Goal: Navigation & Orientation: Find specific page/section

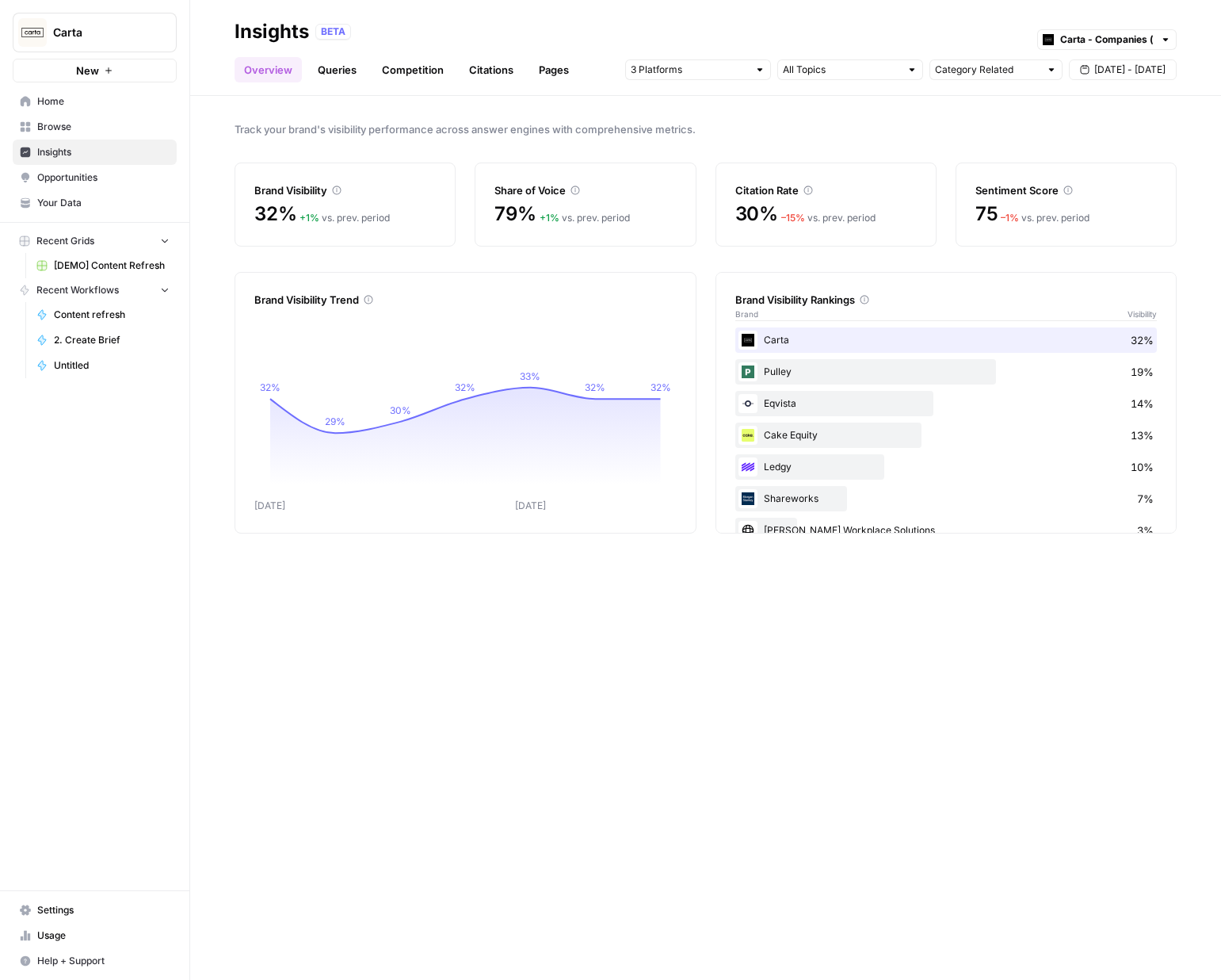
click at [349, 79] on link "Queries" at bounding box center [337, 70] width 58 height 25
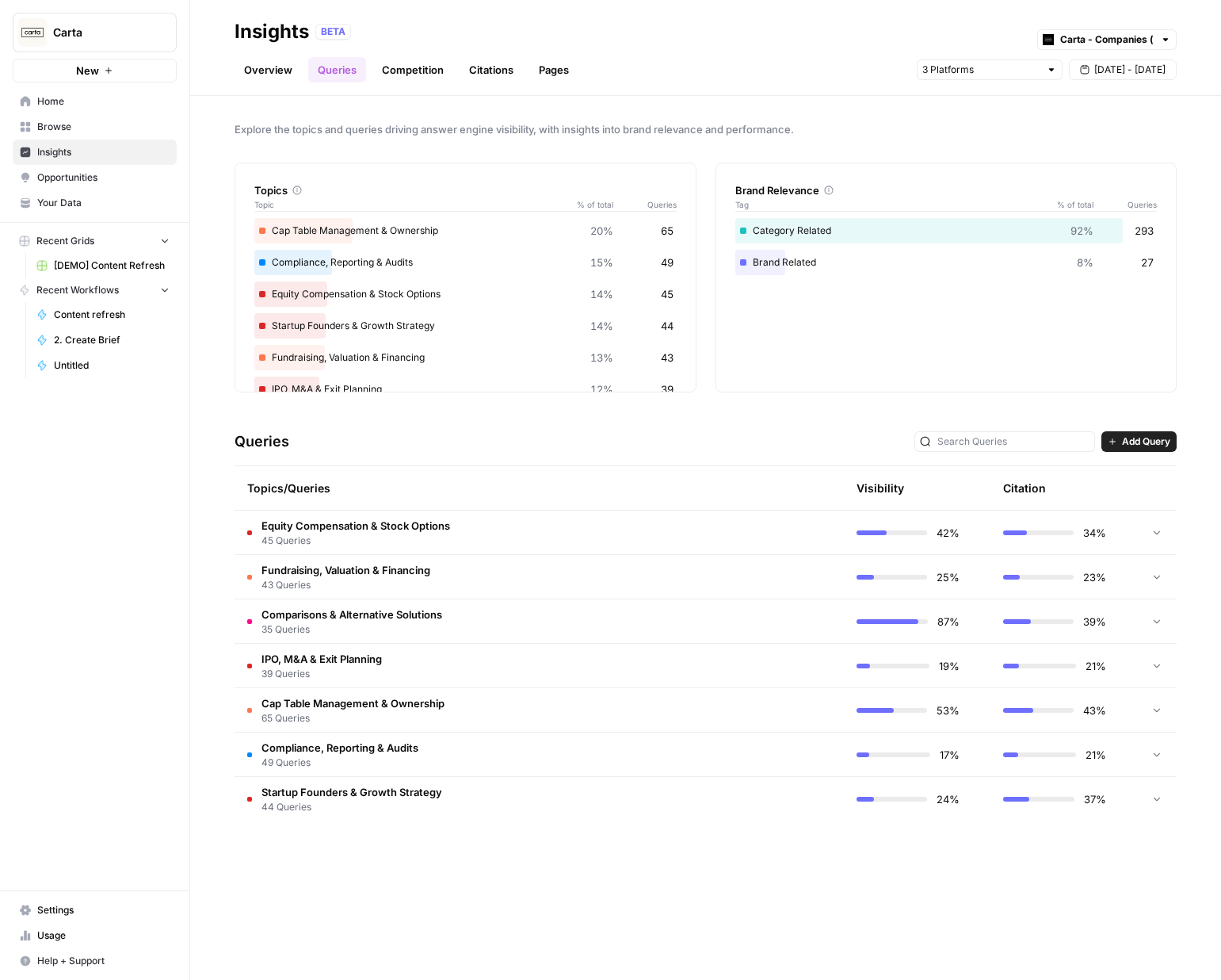
click at [402, 72] on link "Competition" at bounding box center [412, 70] width 81 height 25
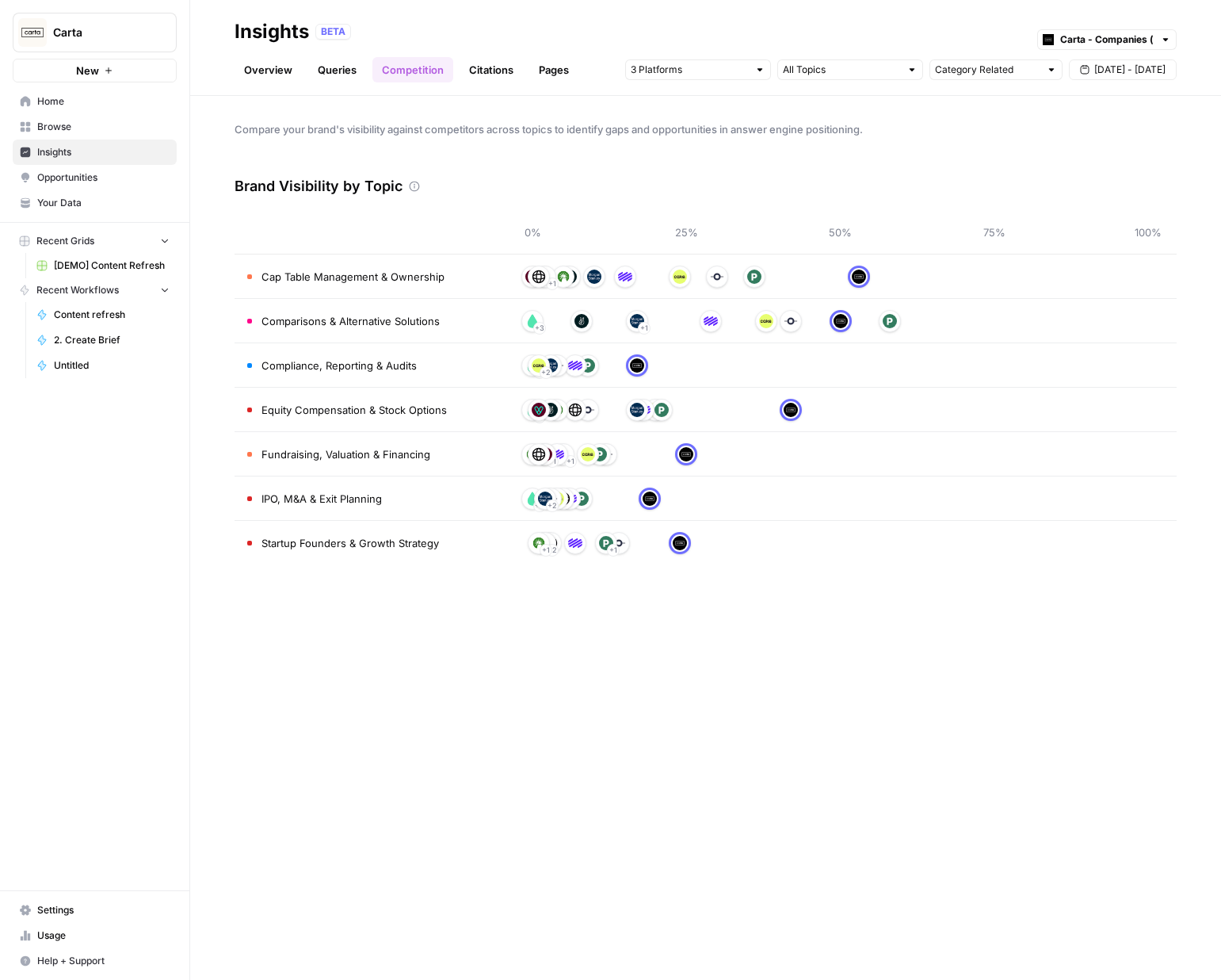
click at [470, 65] on link "Citations" at bounding box center [491, 70] width 63 height 25
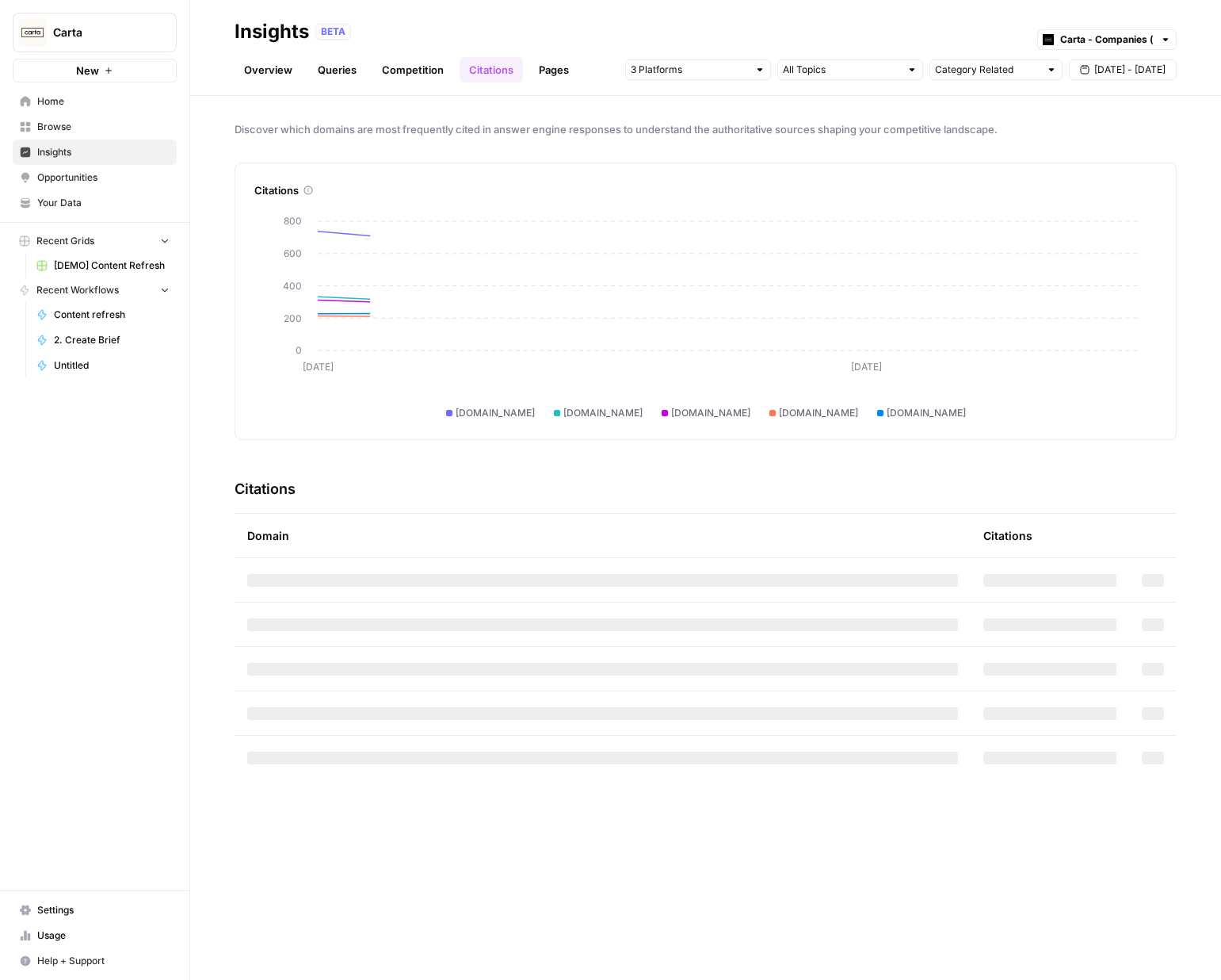
click at [546, 67] on link "Pages" at bounding box center [554, 70] width 49 height 25
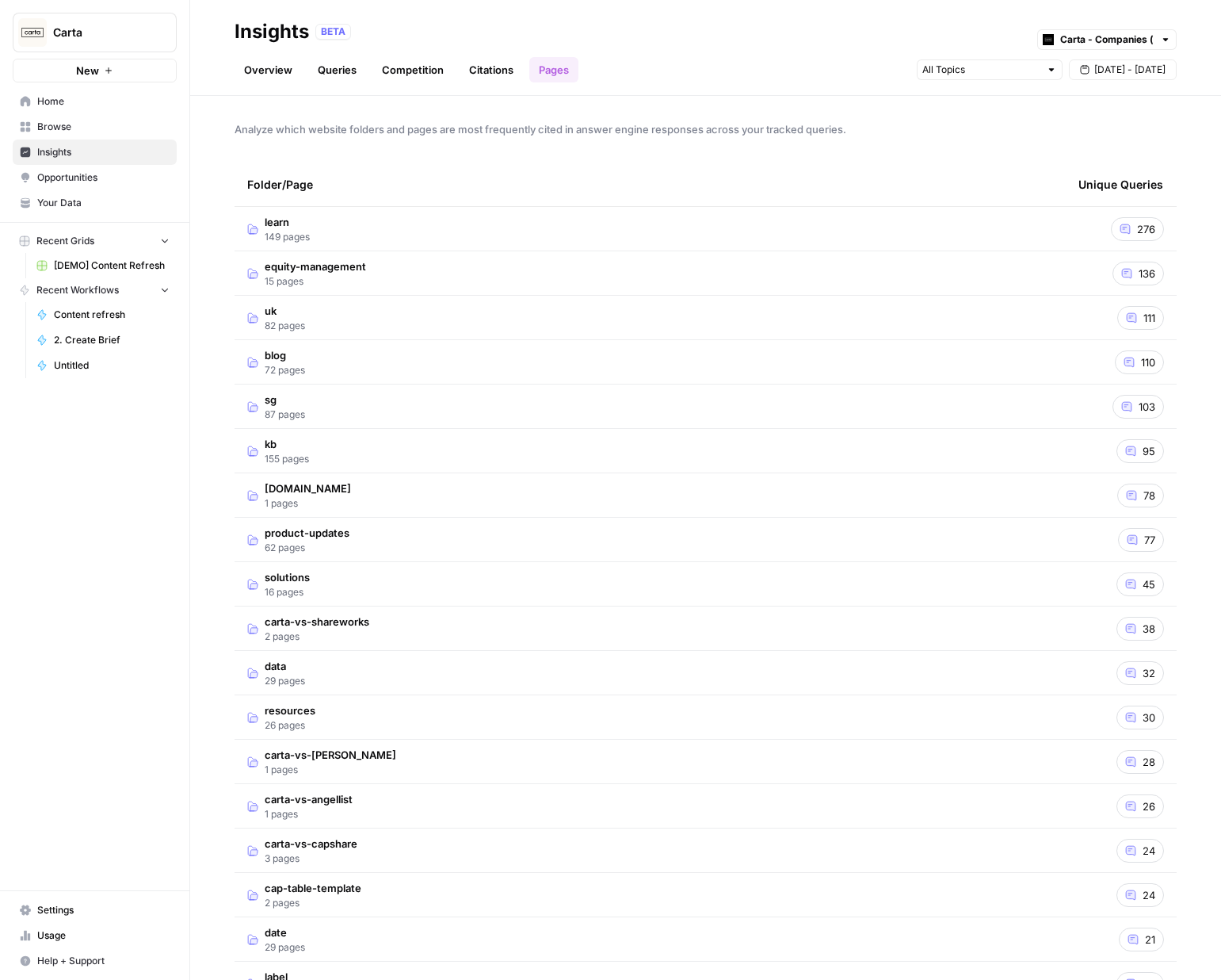
click at [336, 78] on link "Queries" at bounding box center [337, 70] width 58 height 25
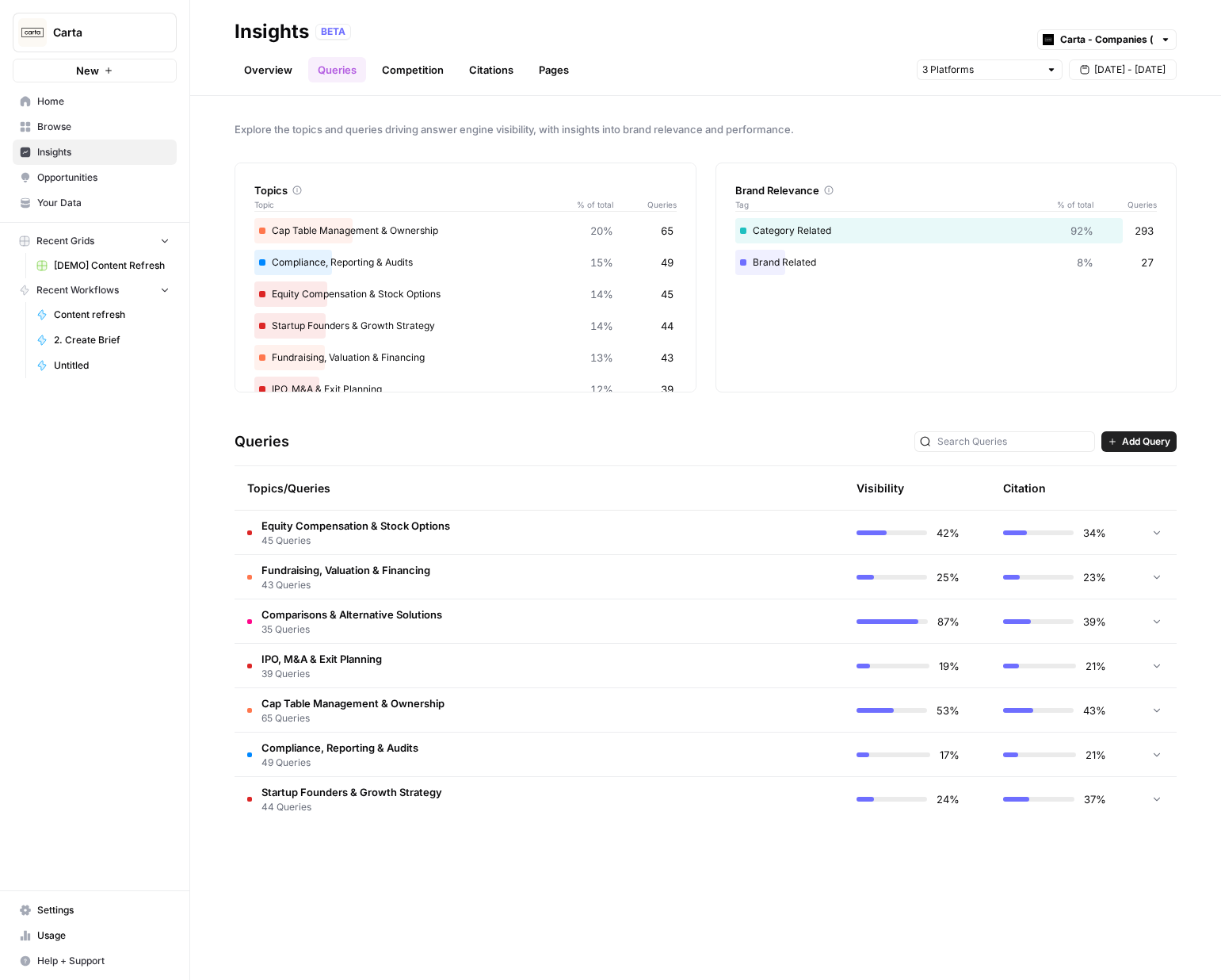
click at [393, 71] on link "Competition" at bounding box center [412, 70] width 81 height 25
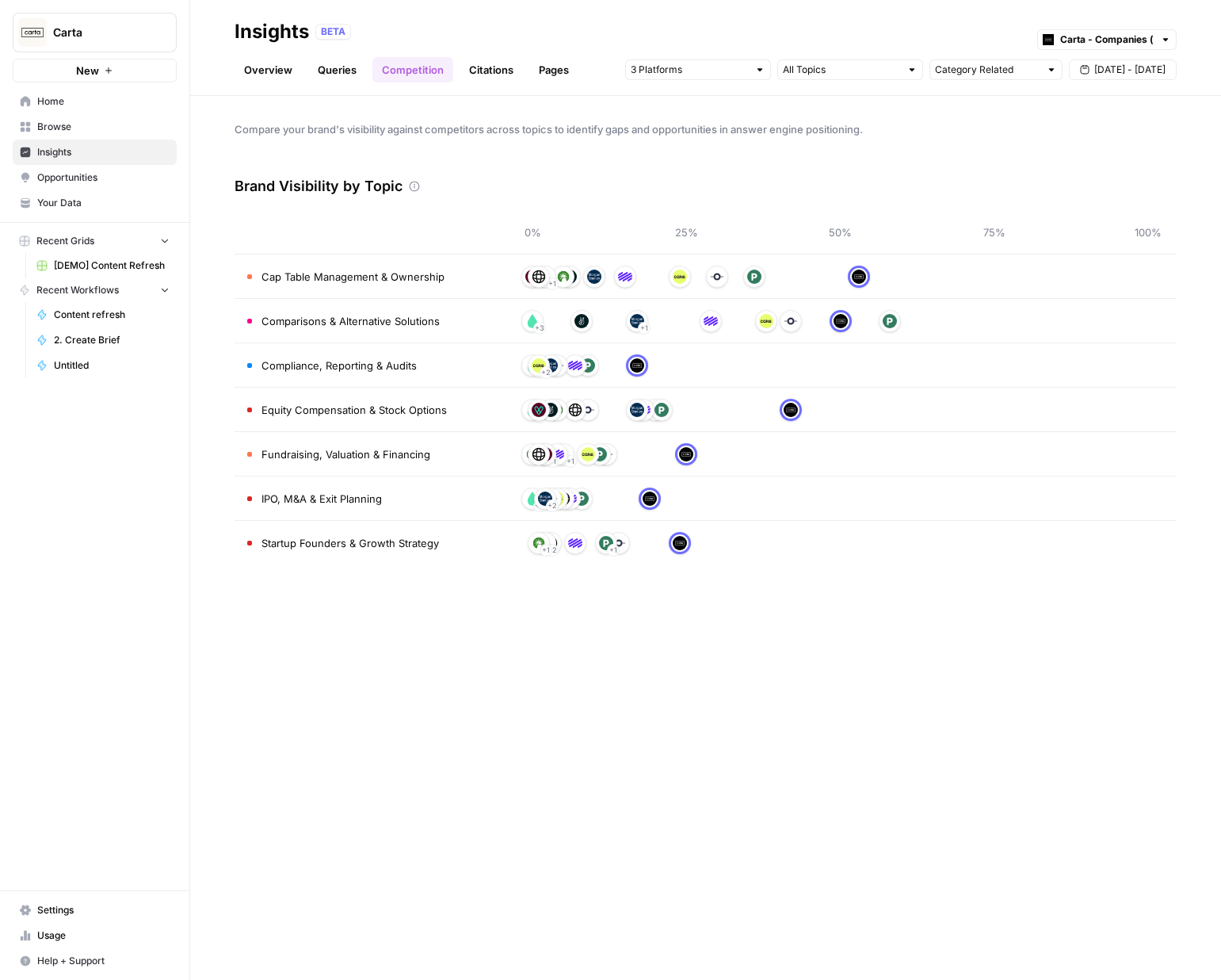
click at [343, 73] on link "Queries" at bounding box center [337, 70] width 58 height 25
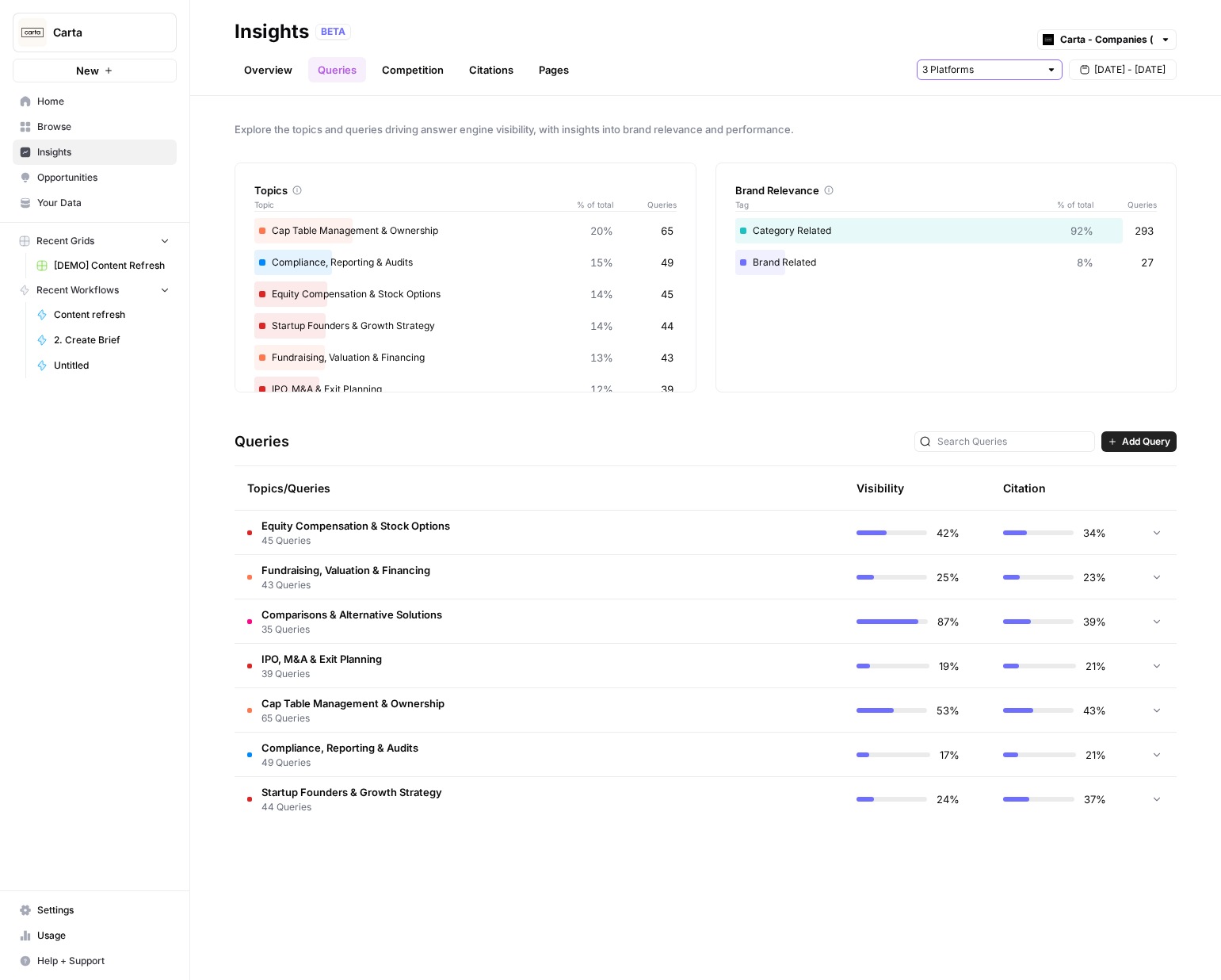
click at [1009, 70] on input "text" at bounding box center [981, 69] width 117 height 15
drag, startPoint x: 809, startPoint y: 79, endPoint x: 568, endPoint y: 78, distance: 241.0
click at [808, 79] on div "Overview Queries Competition Citations Pages [DATE] - [DATE]" at bounding box center [706, 63] width 943 height 38
click at [263, 72] on link "Overview" at bounding box center [268, 70] width 67 height 25
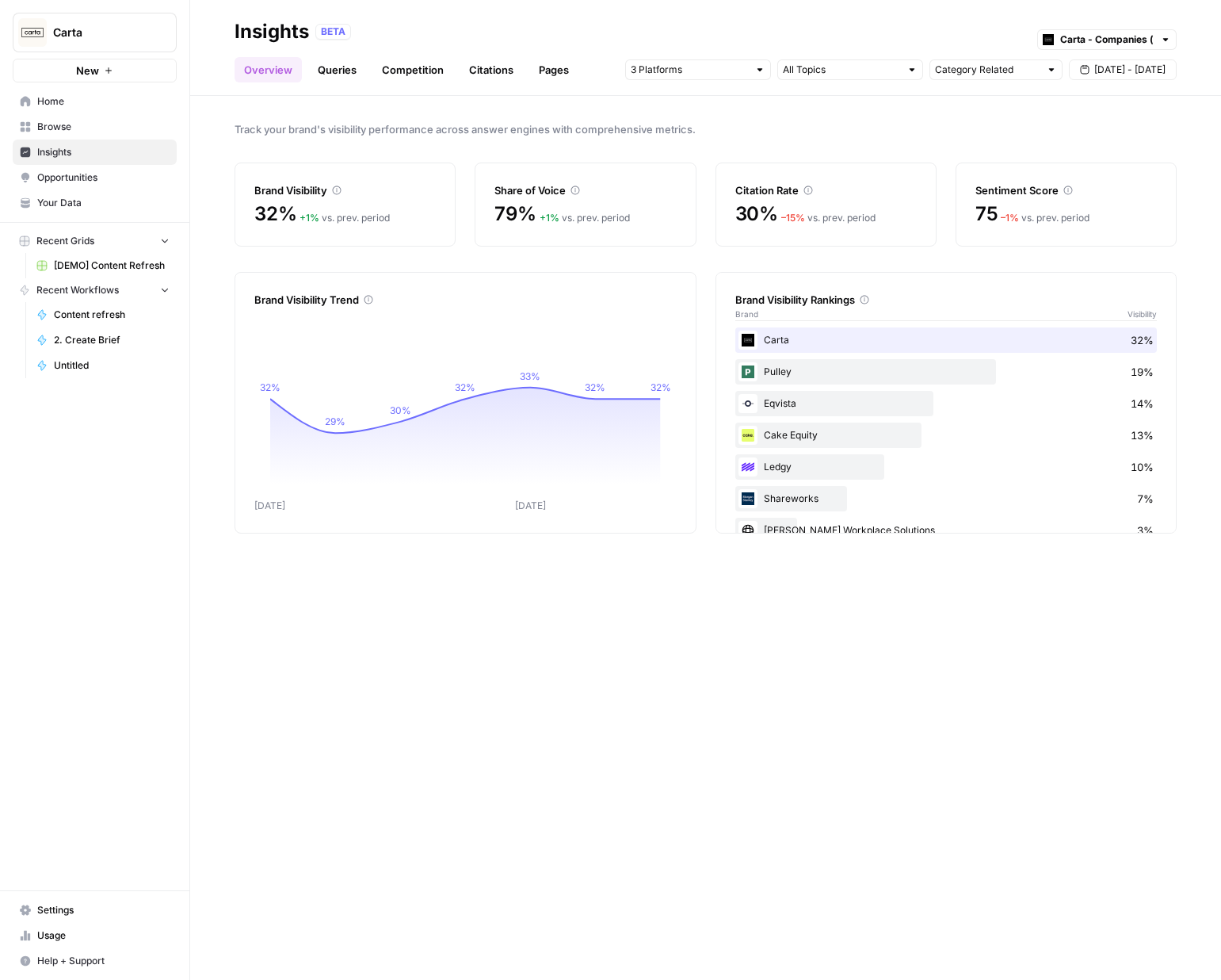
click at [342, 70] on link "Queries" at bounding box center [337, 70] width 58 height 25
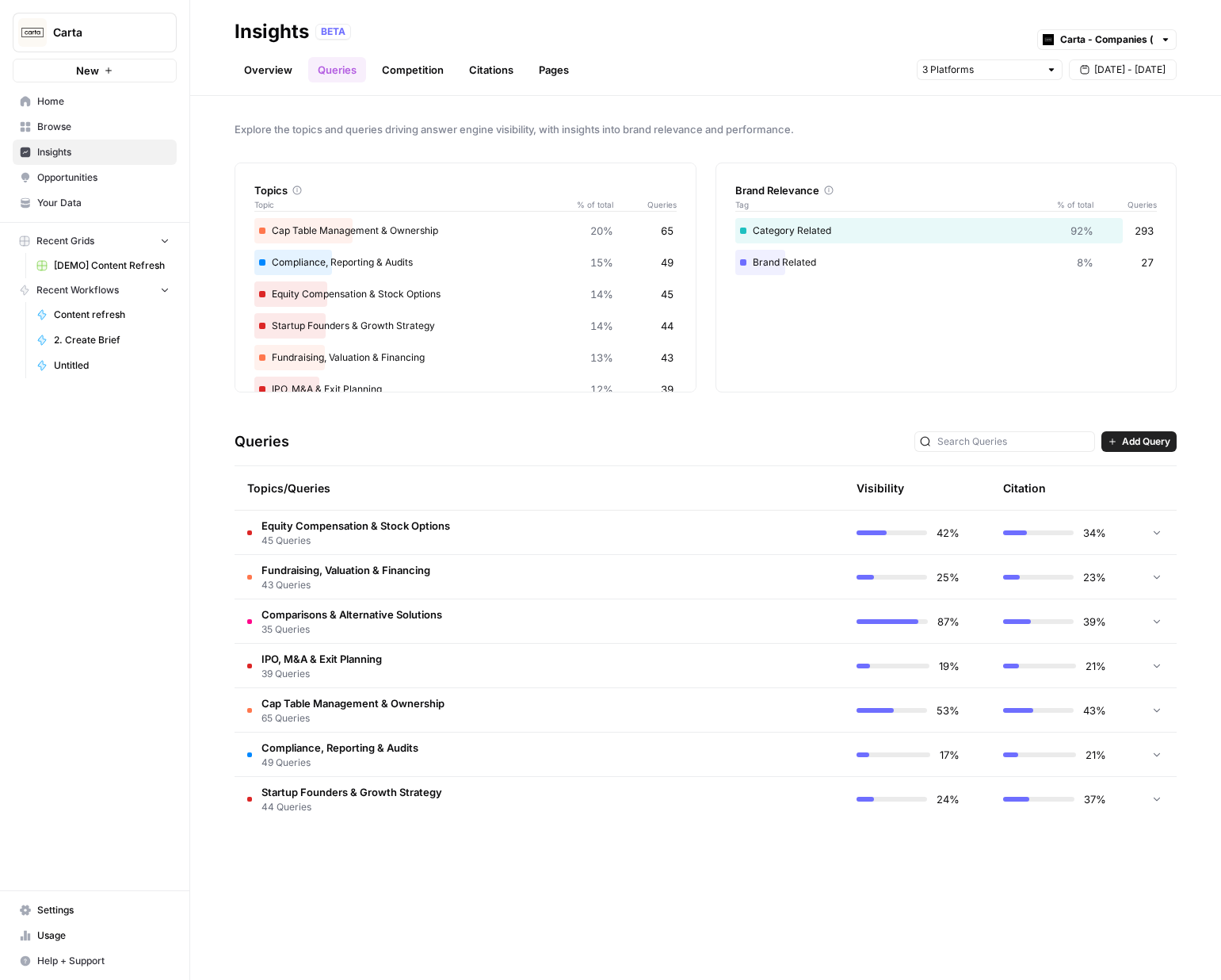
click at [396, 73] on link "Competition" at bounding box center [412, 70] width 81 height 25
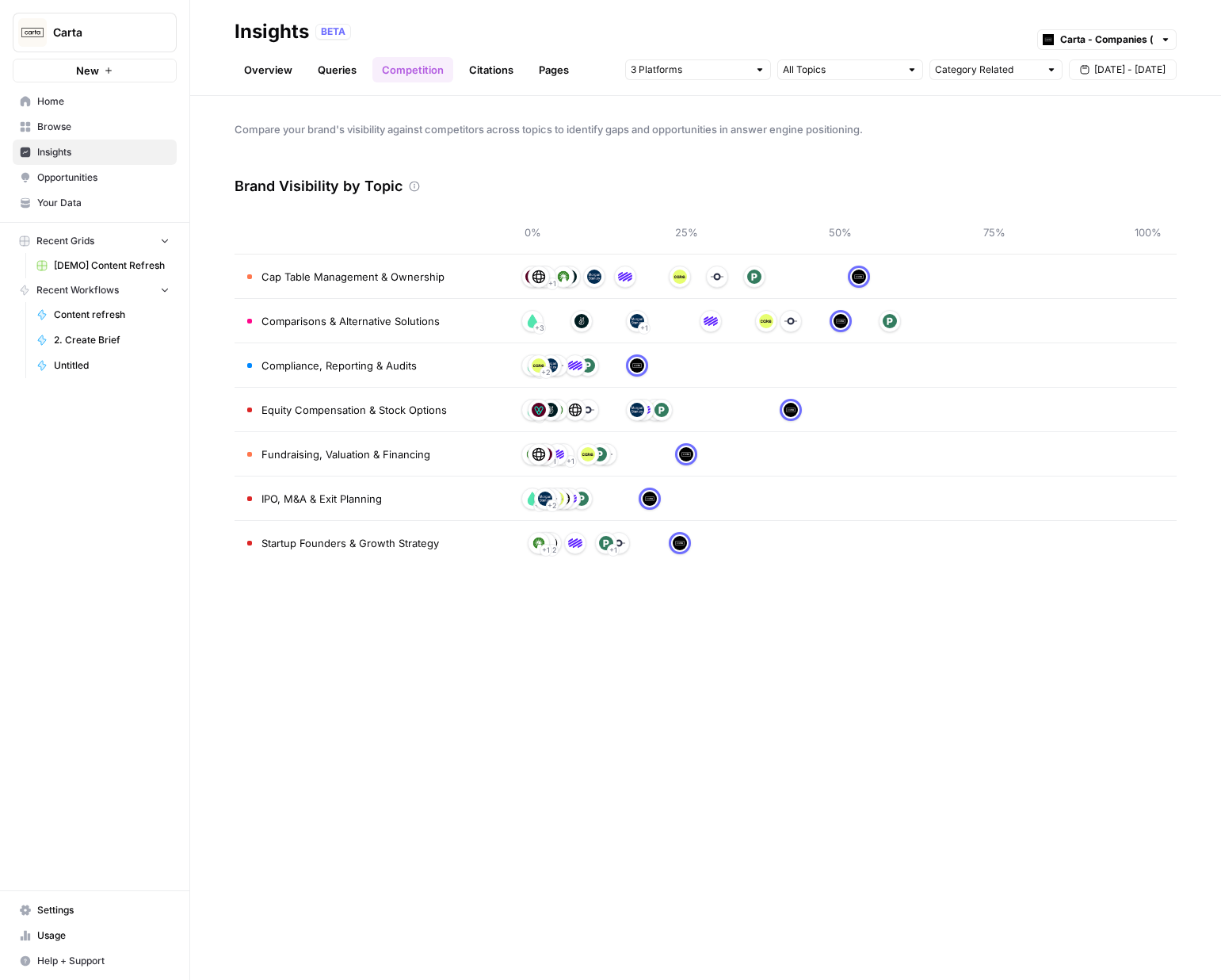
click at [489, 65] on link "Citations" at bounding box center [491, 70] width 63 height 25
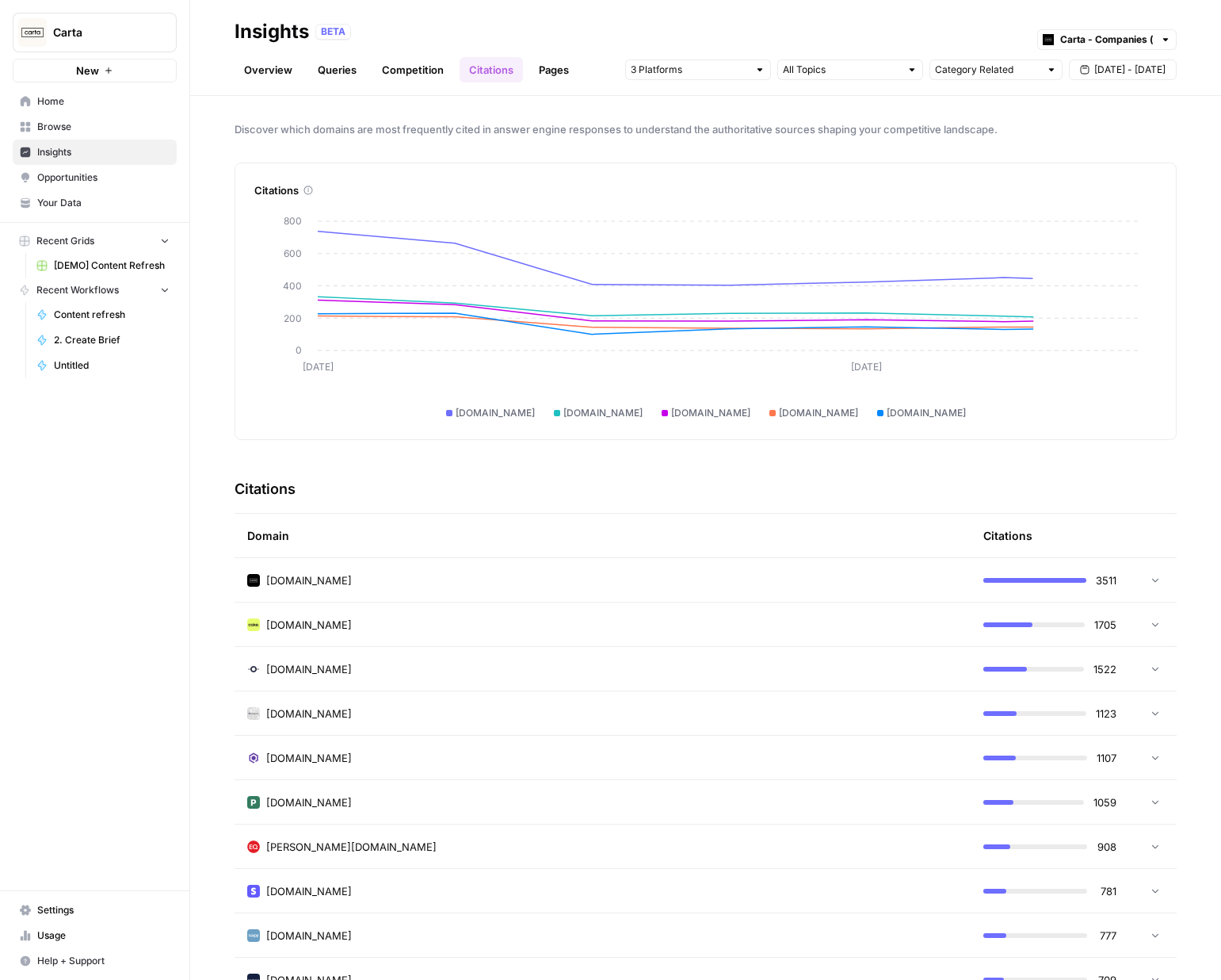
click at [550, 66] on link "Pages" at bounding box center [554, 70] width 49 height 25
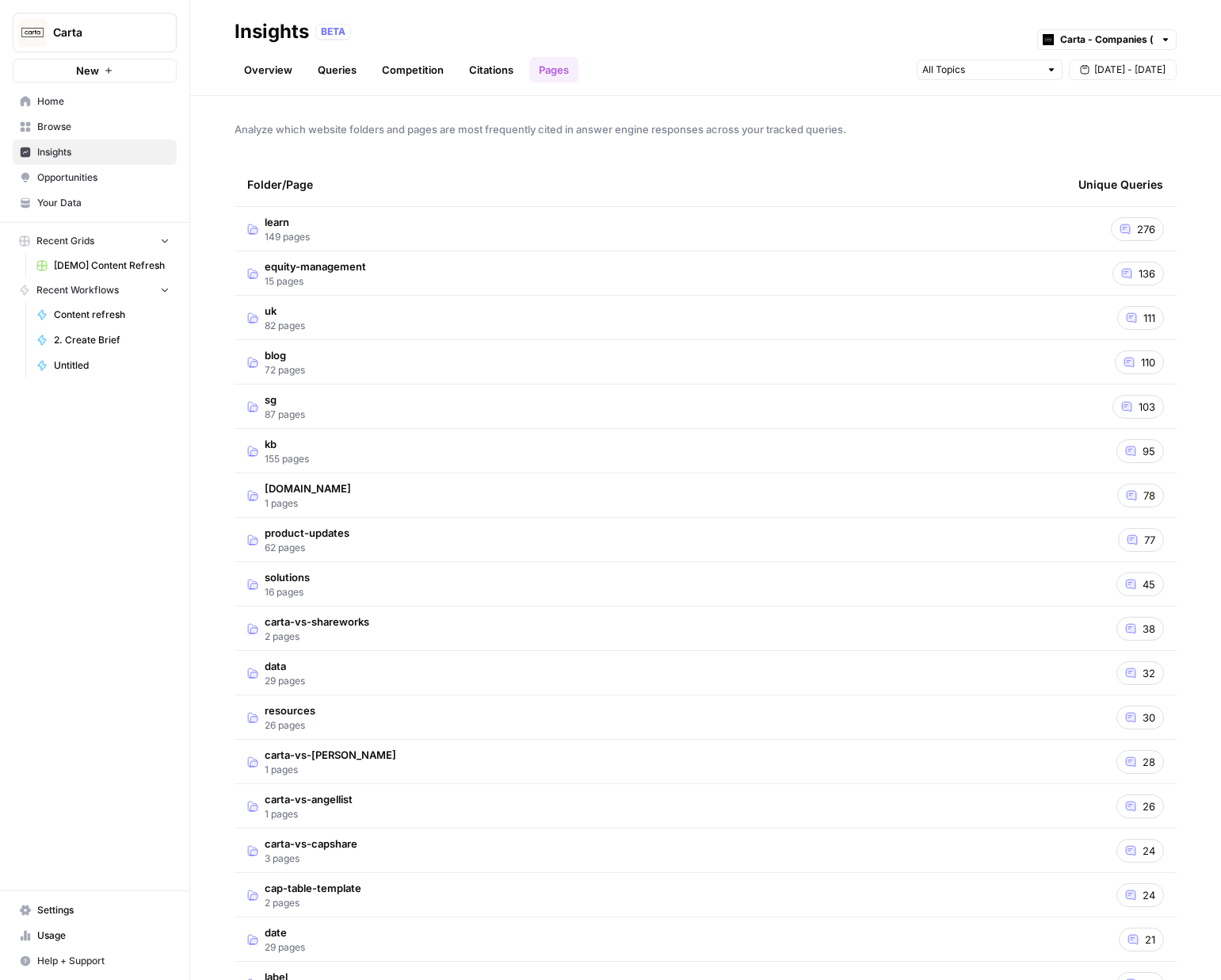
click at [284, 66] on link "Overview" at bounding box center [268, 70] width 67 height 25
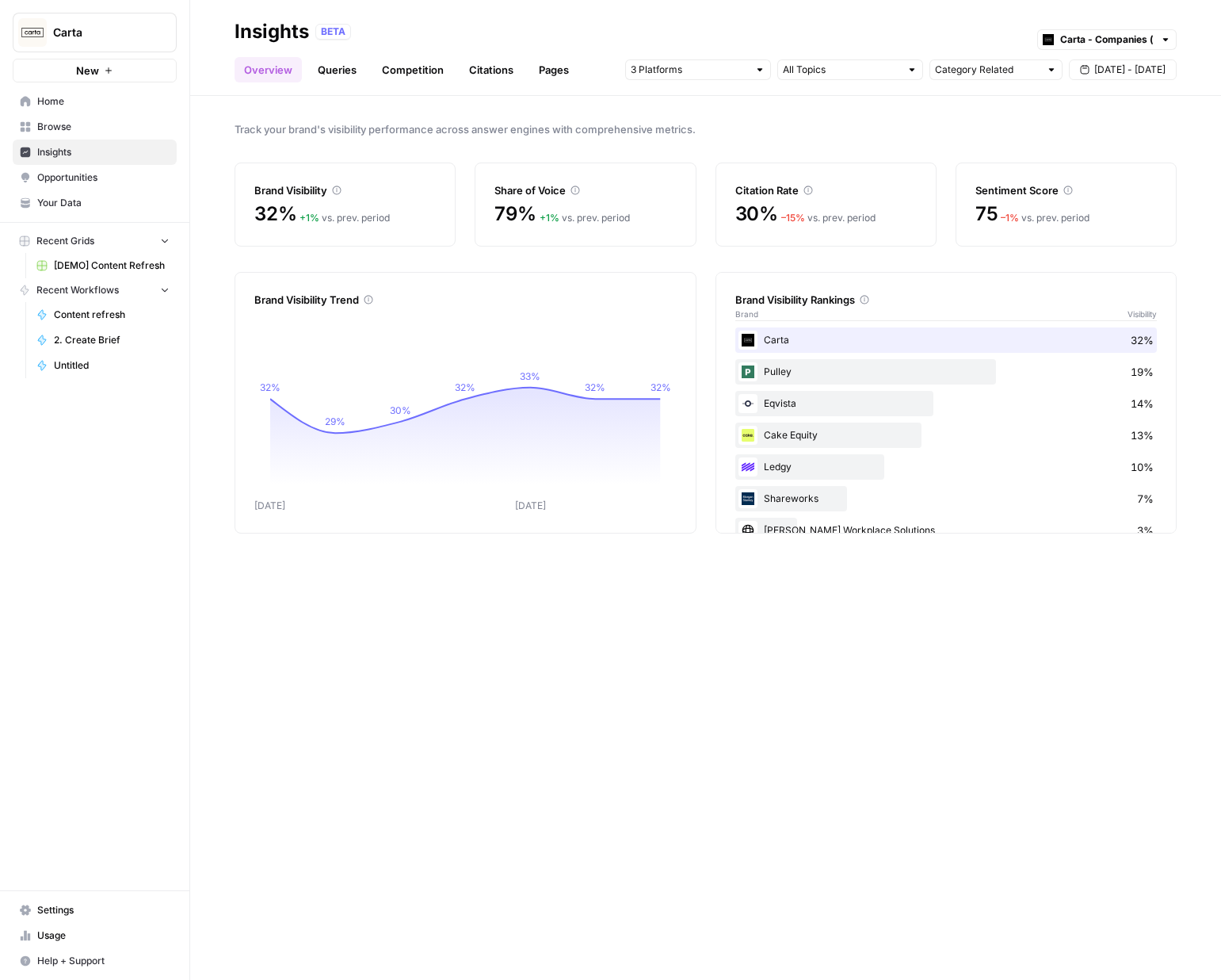
click at [325, 74] on link "Queries" at bounding box center [337, 70] width 58 height 25
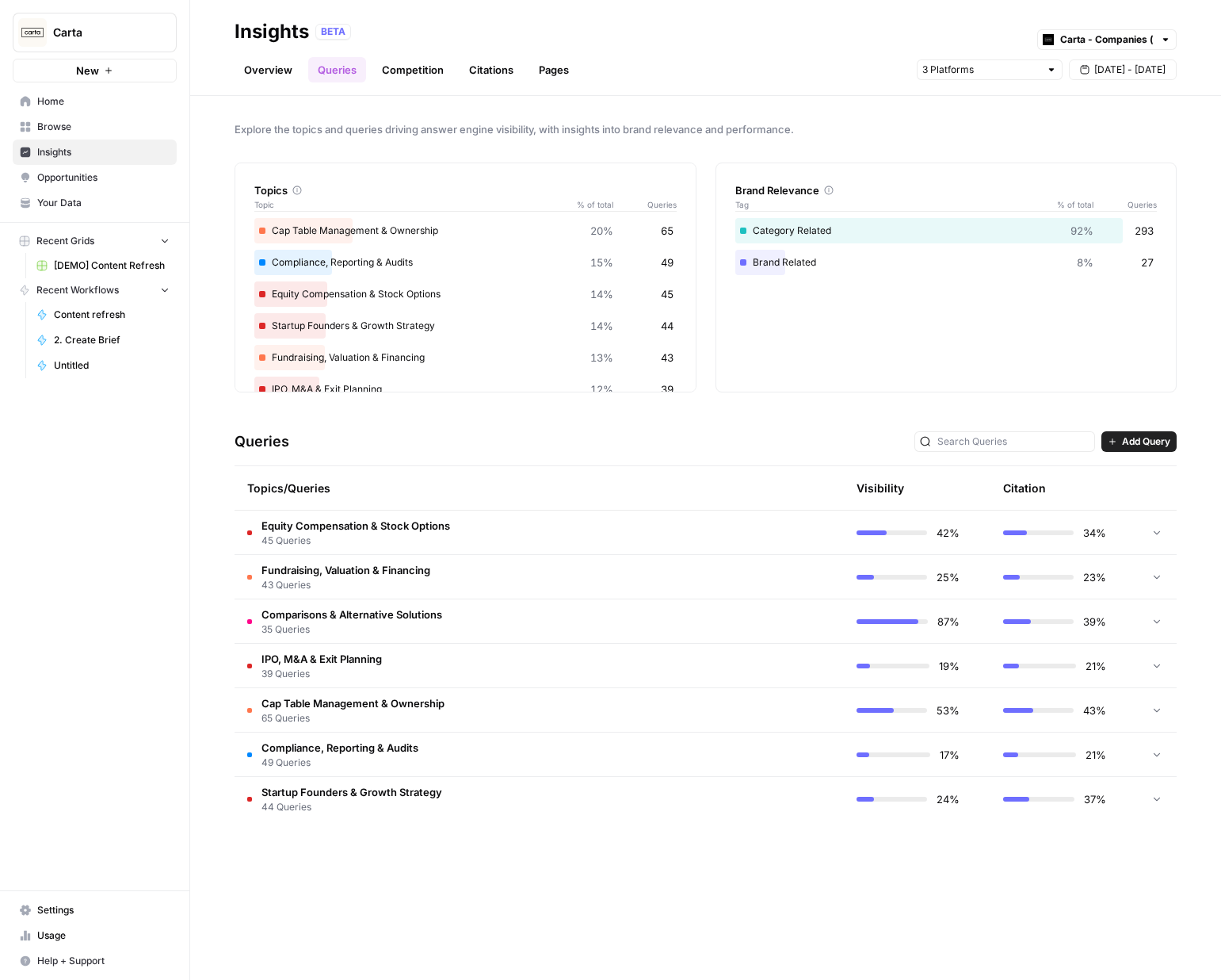
click at [406, 68] on link "Competition" at bounding box center [412, 70] width 81 height 25
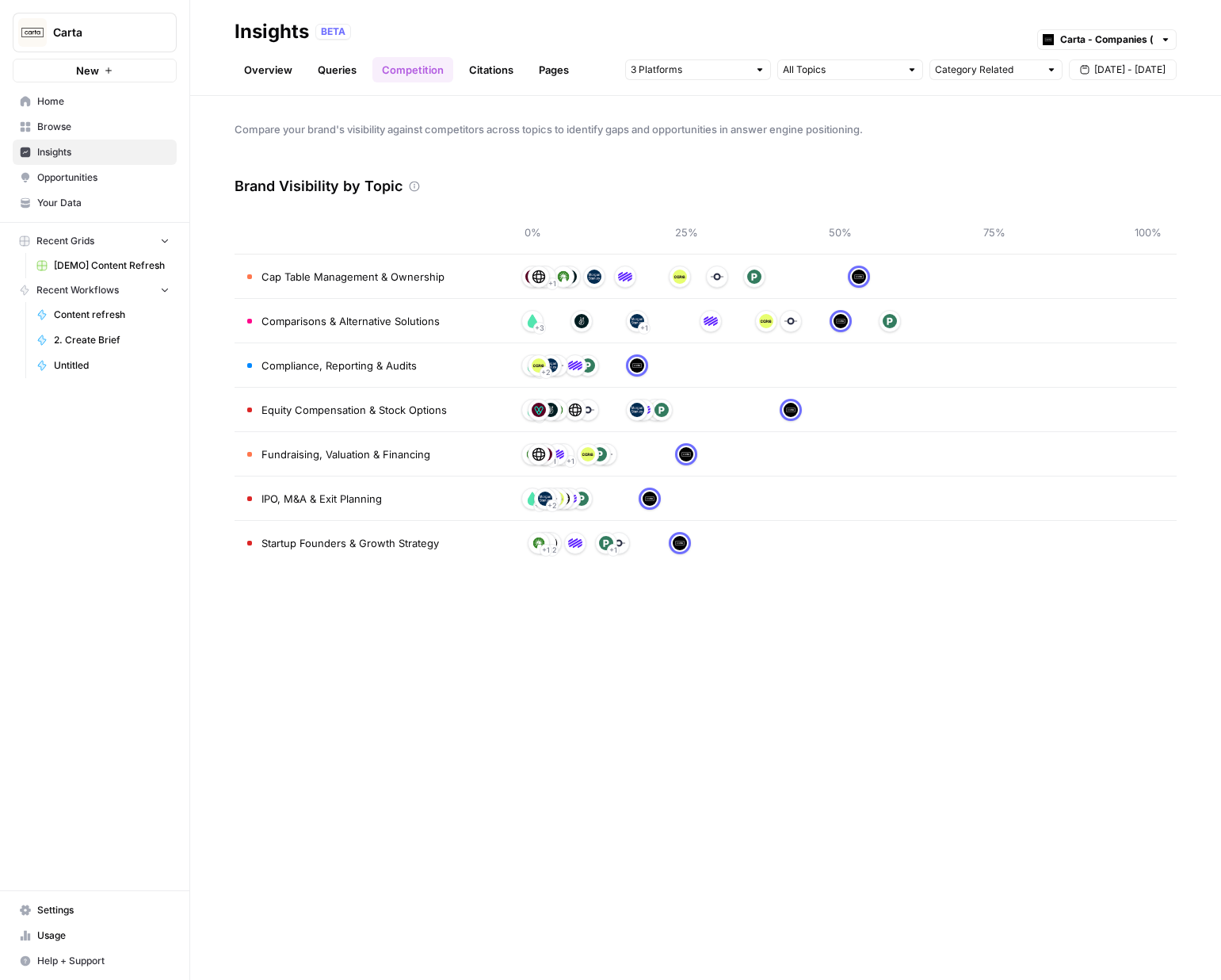
click at [495, 73] on link "Citations" at bounding box center [491, 70] width 63 height 25
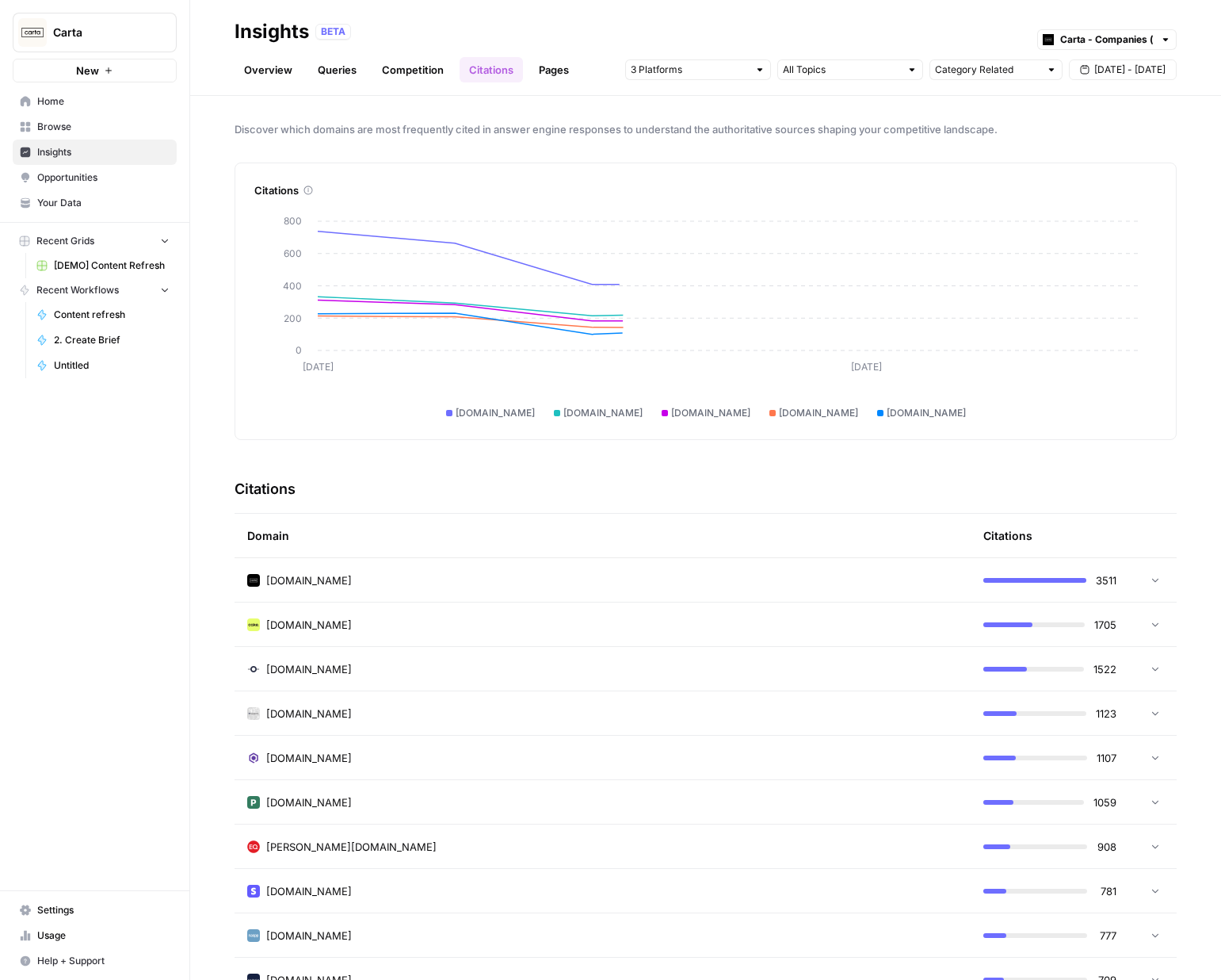
click at [573, 72] on link "Pages" at bounding box center [554, 70] width 49 height 25
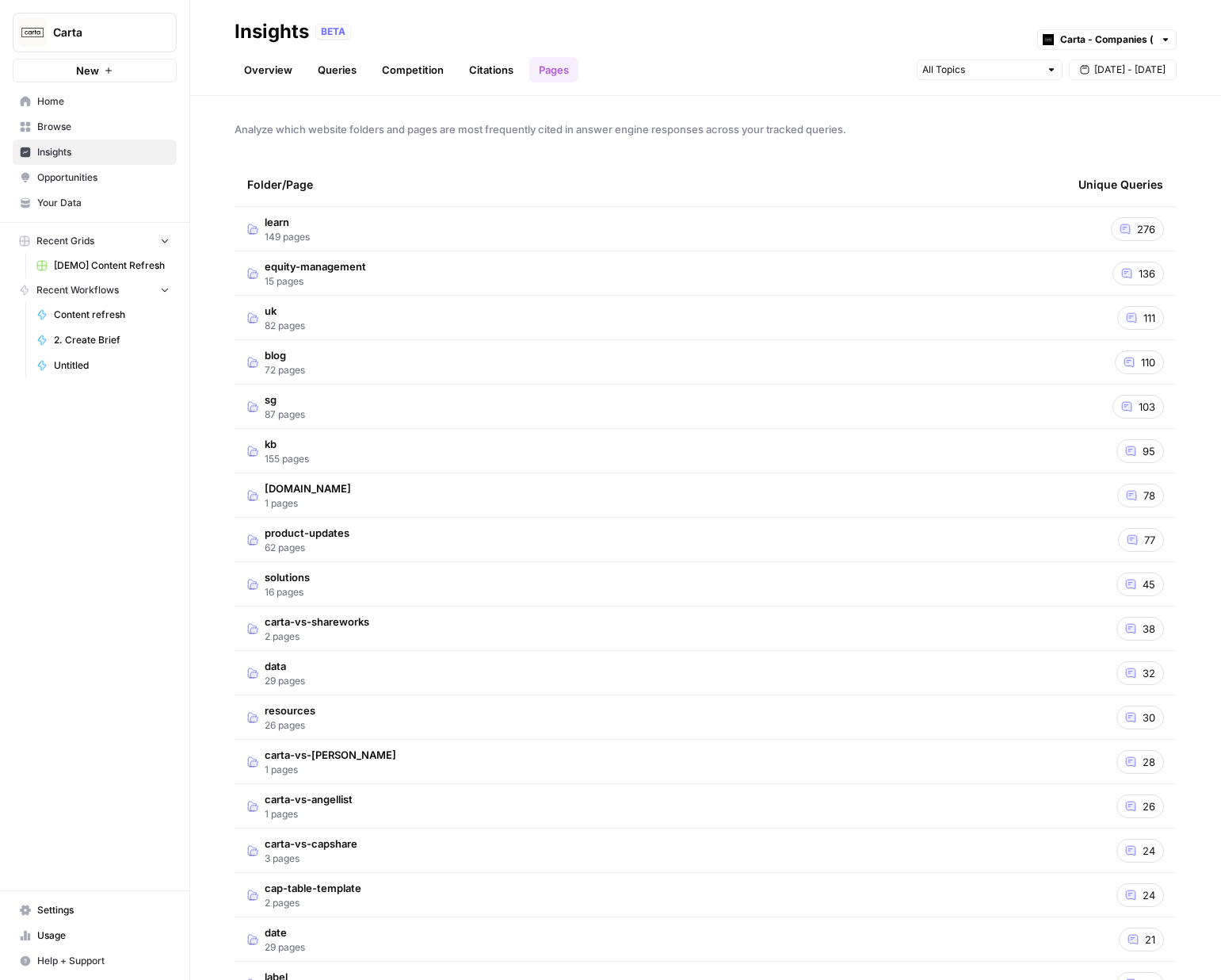
click at [285, 79] on link "Overview" at bounding box center [268, 70] width 67 height 25
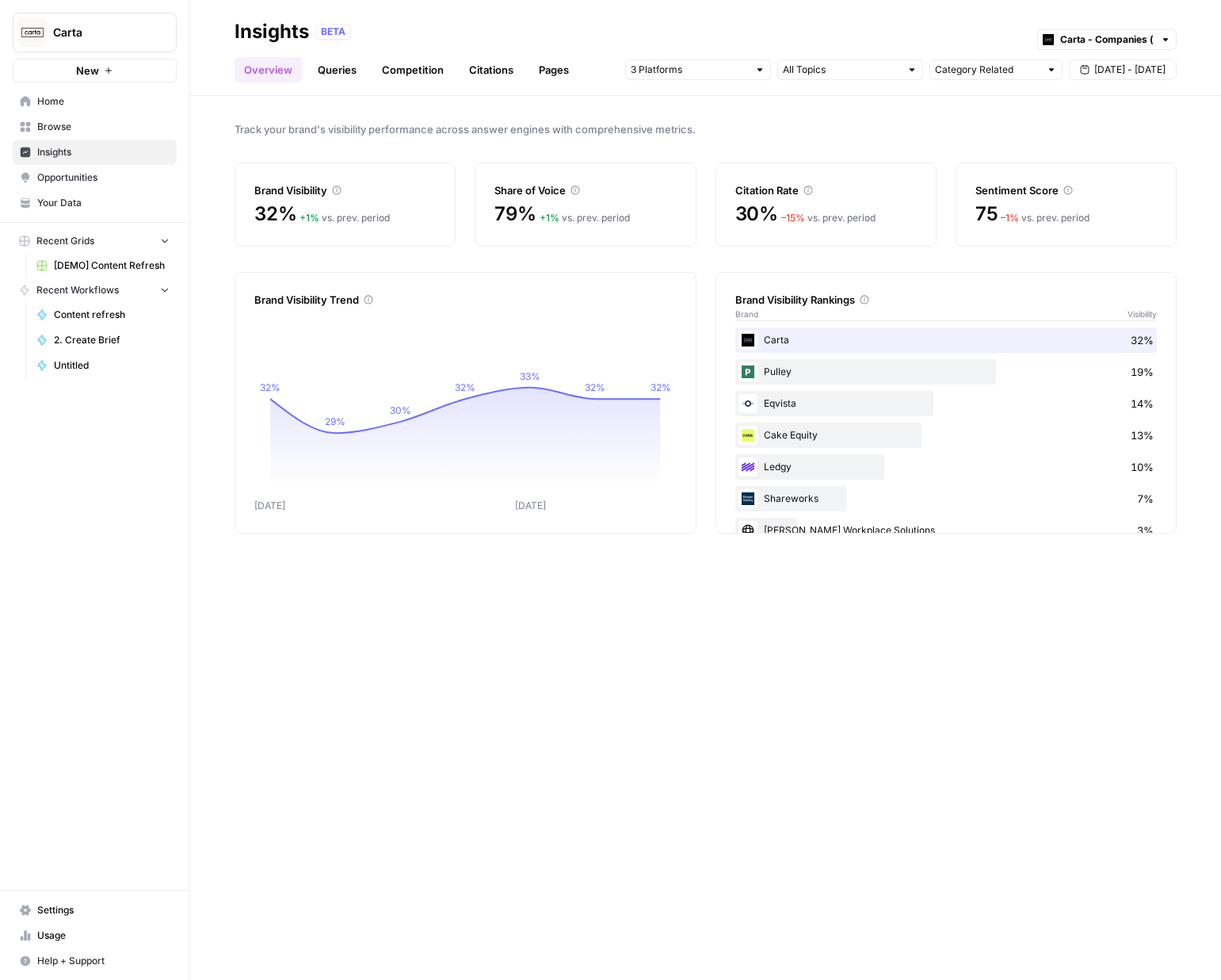
click at [348, 76] on link "Queries" at bounding box center [337, 70] width 58 height 25
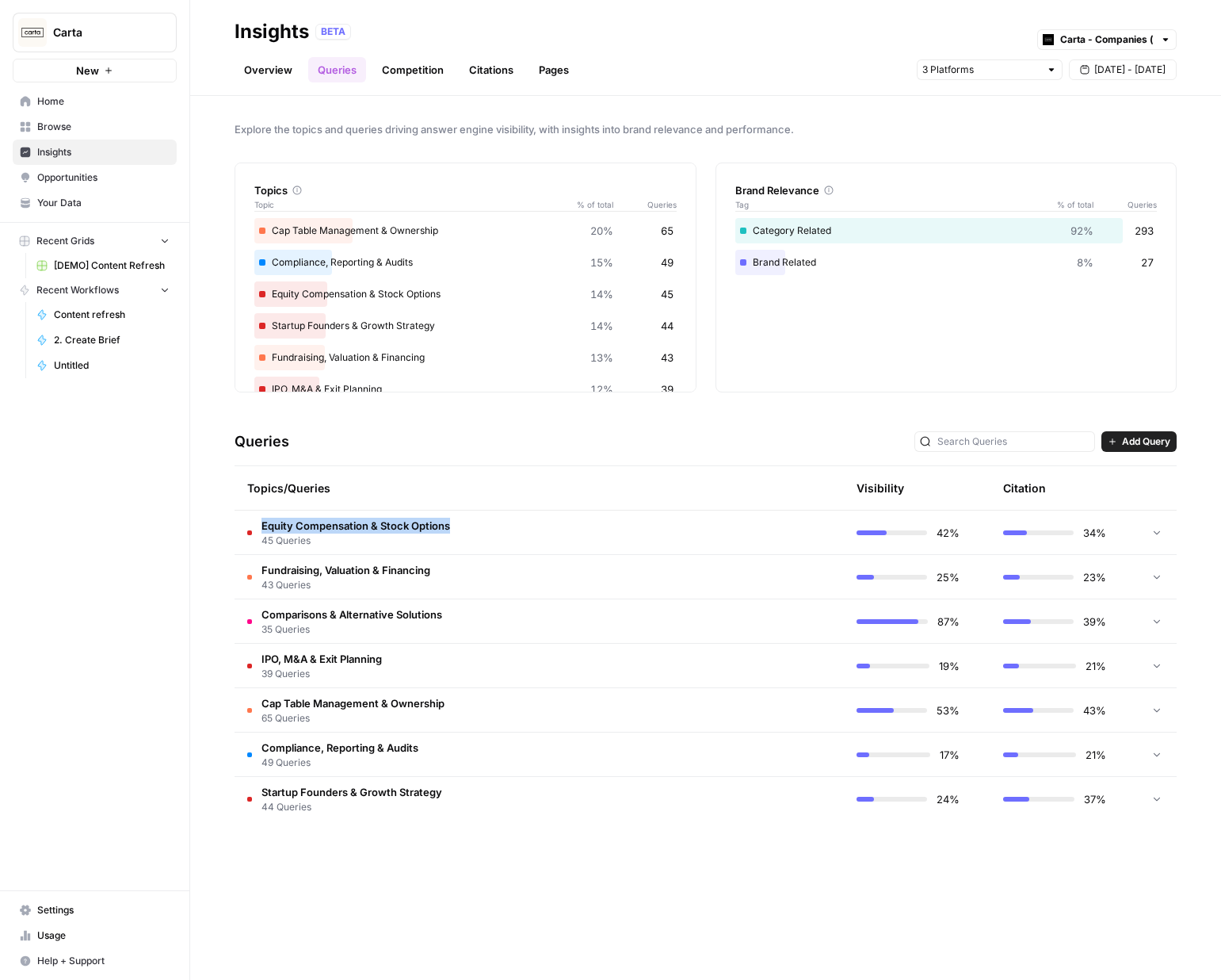
drag, startPoint x: 468, startPoint y: 527, endPoint x: 262, endPoint y: 529, distance: 206.0
click at [262, 529] on td "Equity Compensation & Stock Options 45 Queries" at bounding box center [464, 532] width 459 height 44
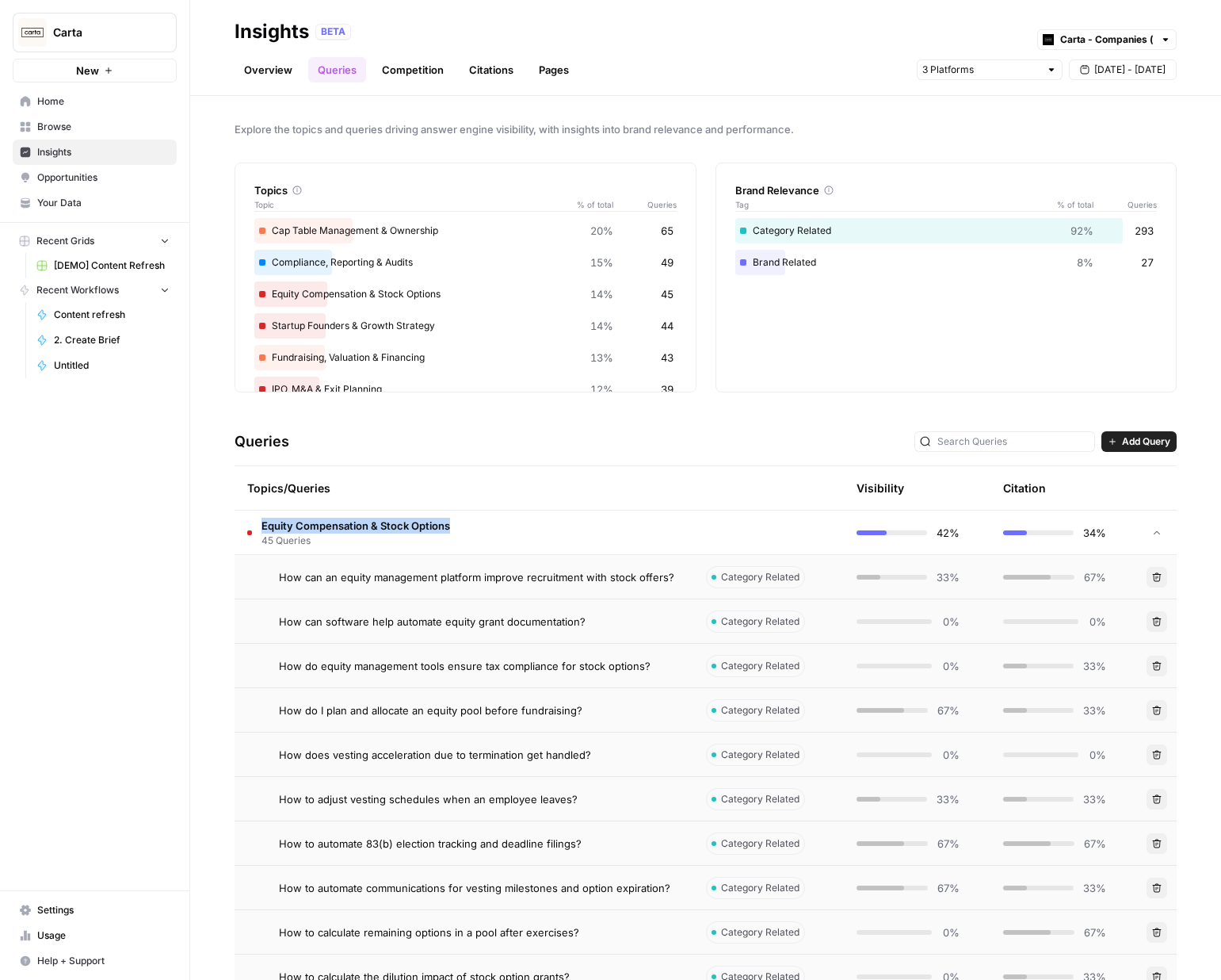
copy span "Equity Compensation & Stock Options"
click at [318, 445] on div "Queries Add Query" at bounding box center [706, 441] width 943 height 48
click at [284, 76] on link "Overview" at bounding box center [268, 70] width 67 height 25
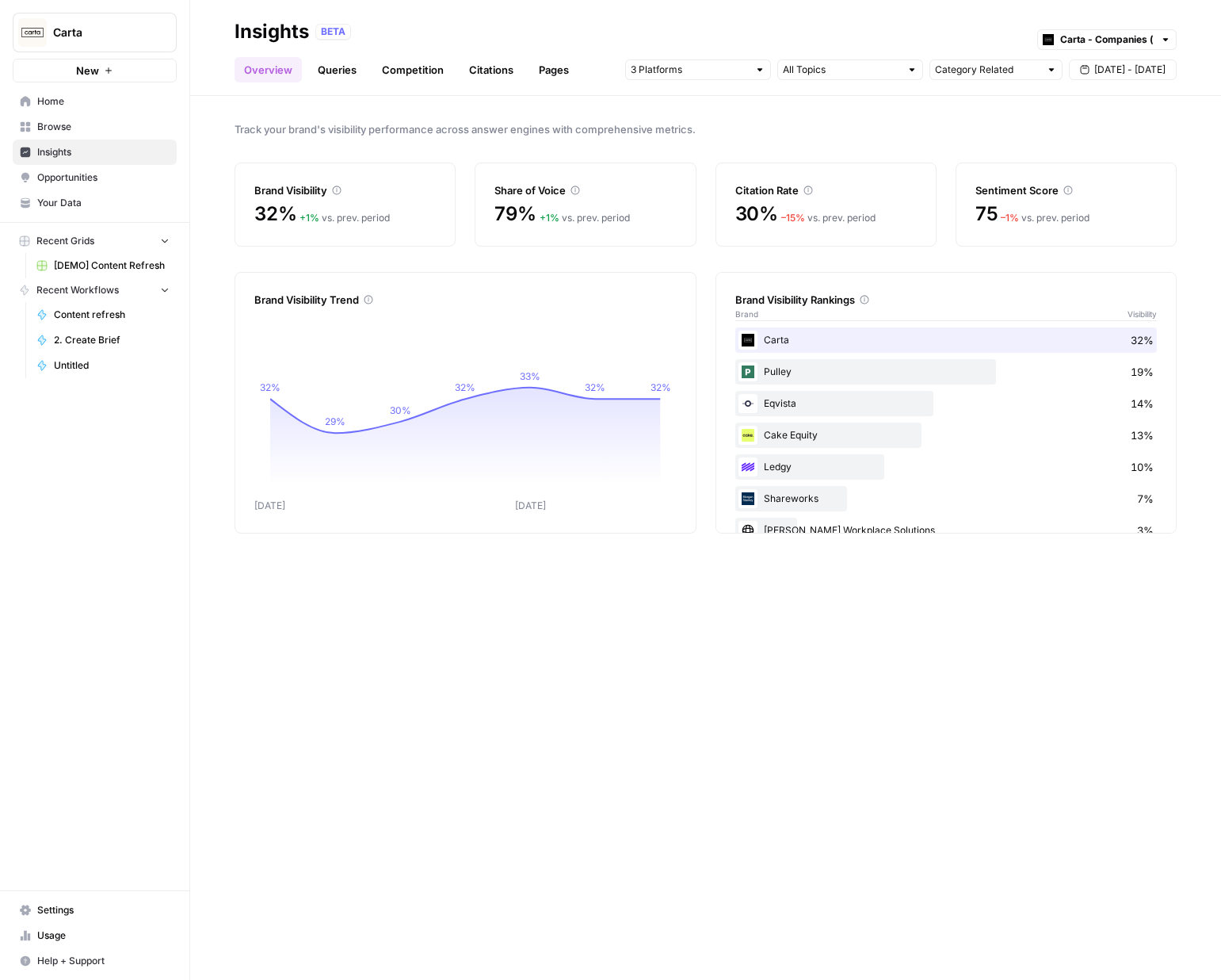
click at [353, 67] on link "Queries" at bounding box center [337, 70] width 58 height 25
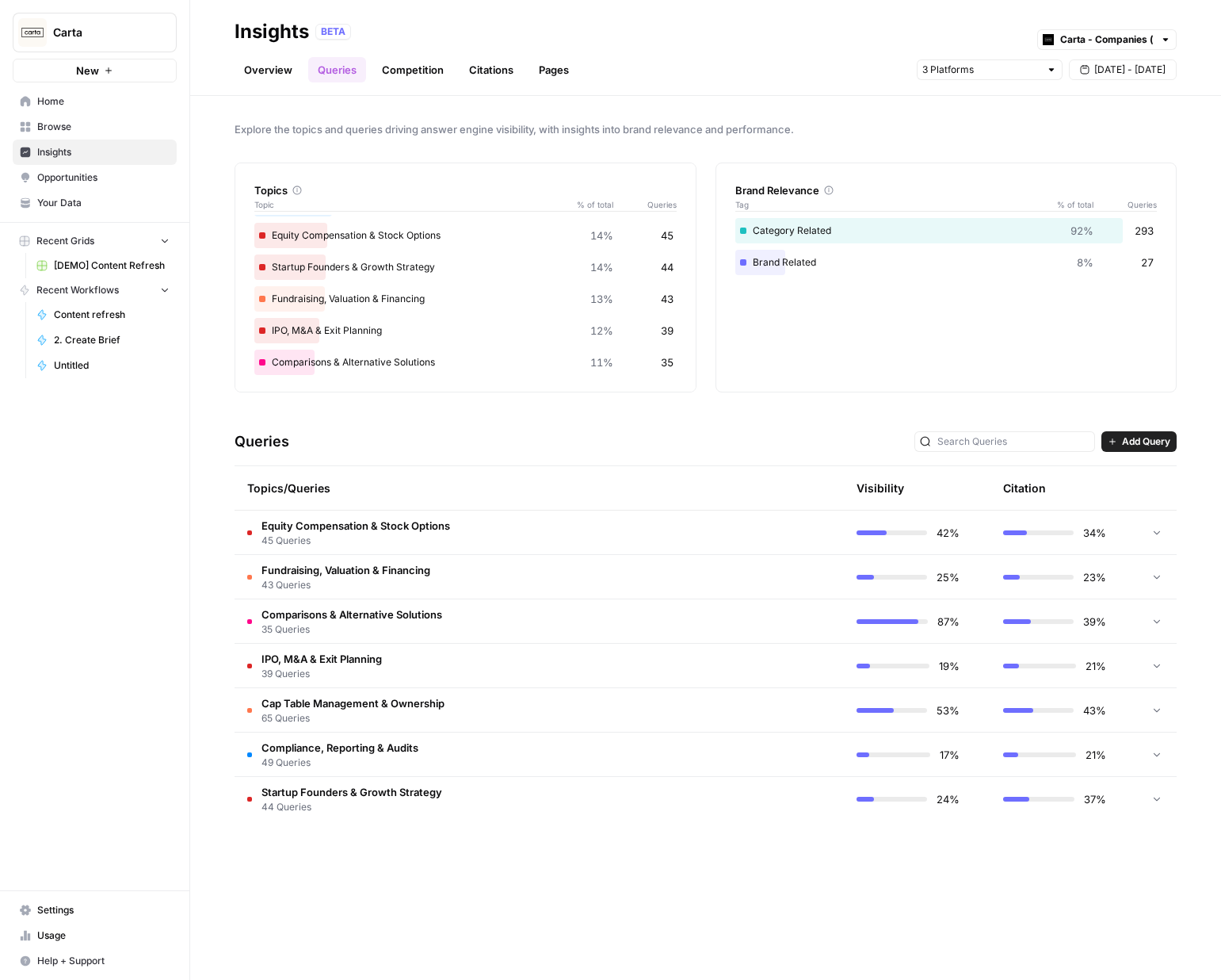
scroll to position [61, 0]
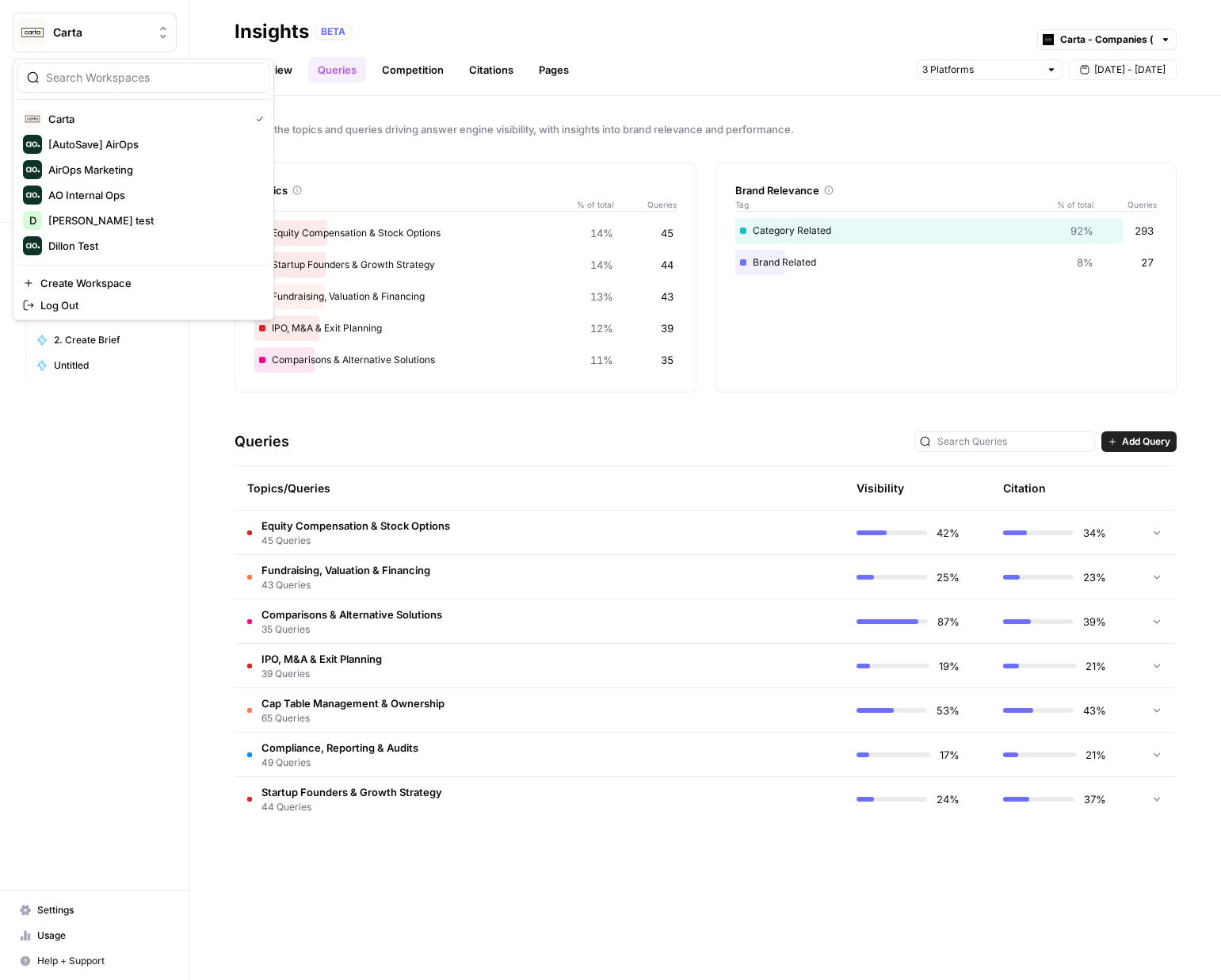
click at [122, 41] on button "Carta" at bounding box center [94, 33] width 164 height 40
click at [102, 240] on span "Dillon Test" at bounding box center [152, 245] width 209 height 15
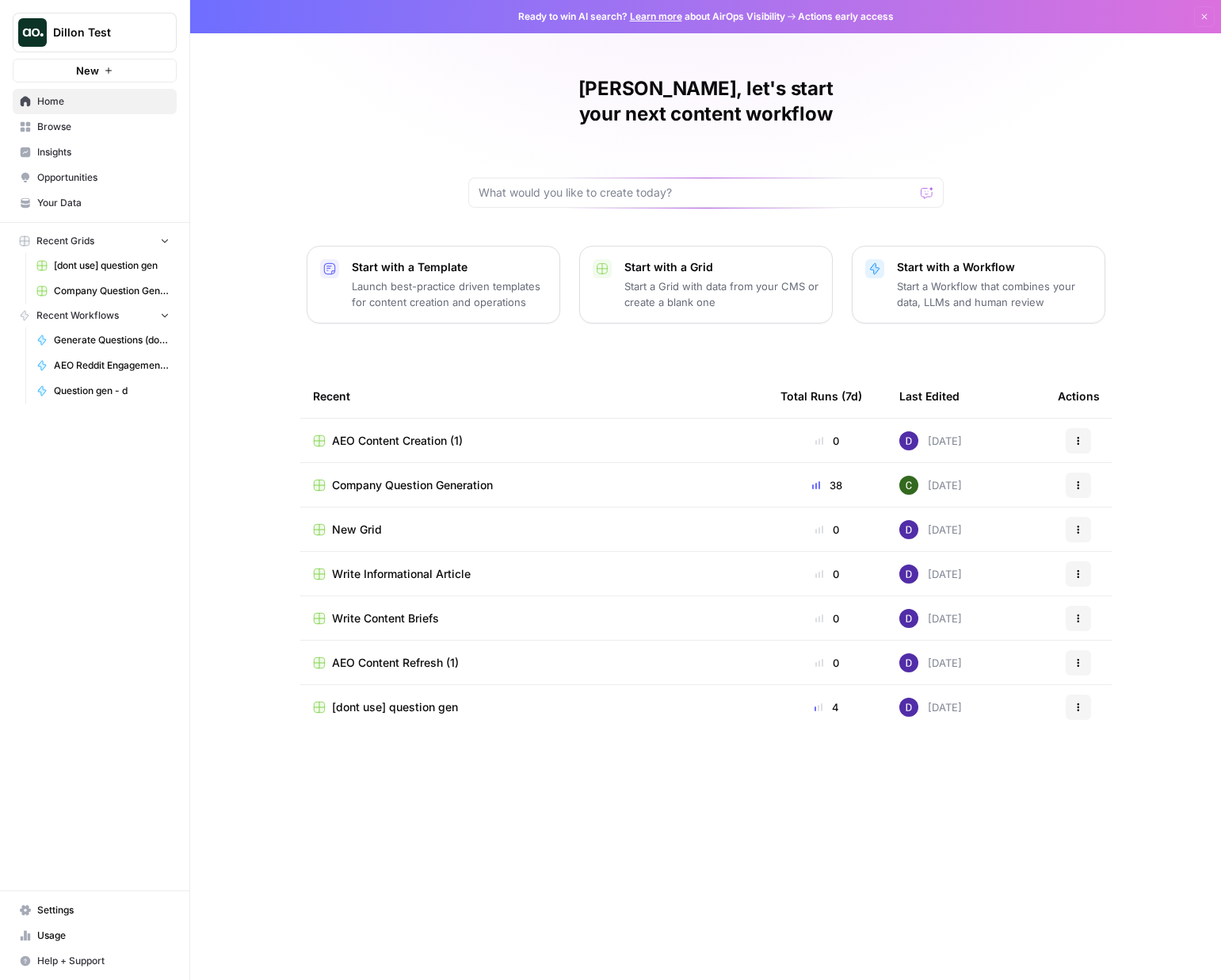
click at [92, 159] on span "Insights" at bounding box center [103, 152] width 132 height 15
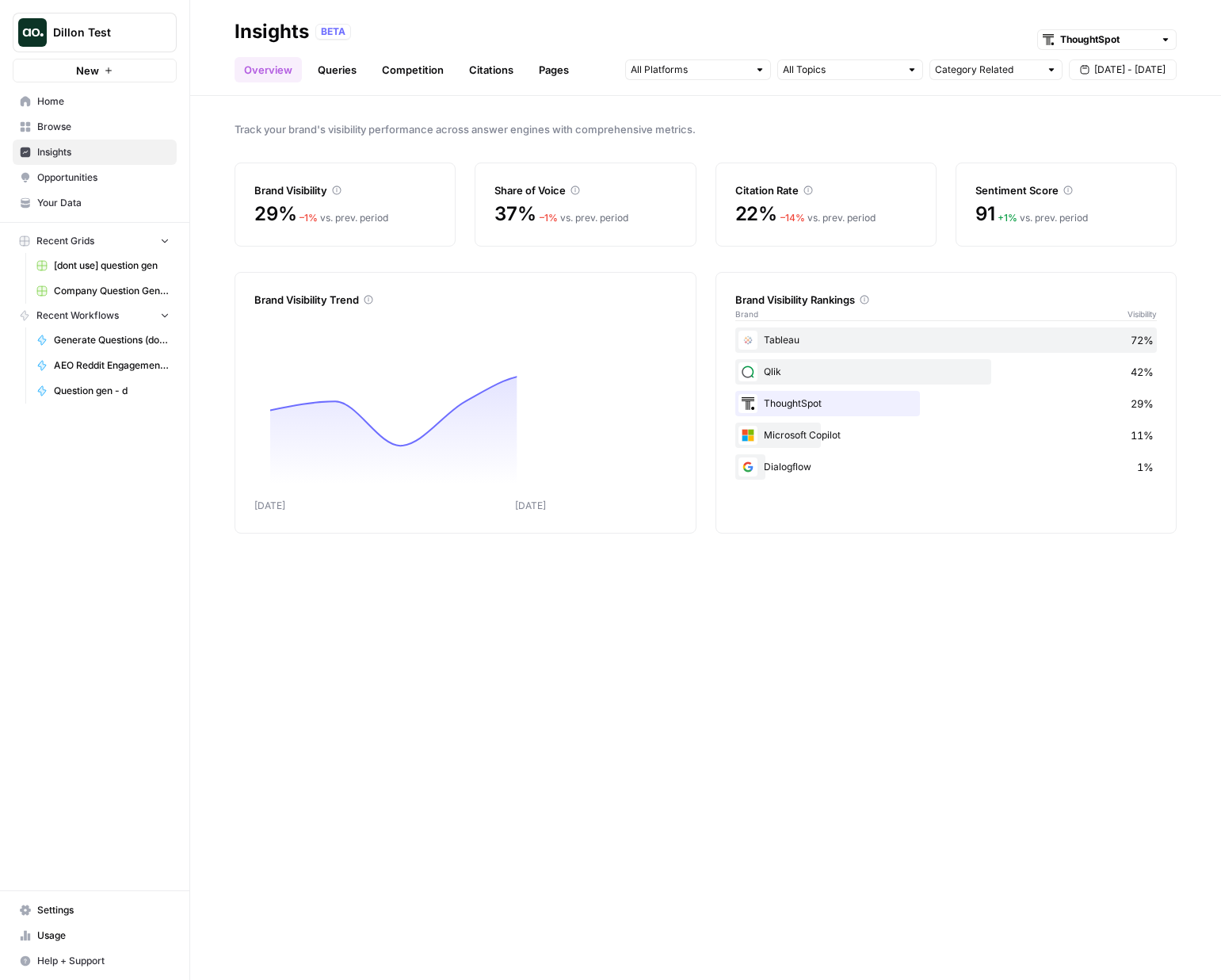
click at [354, 73] on link "Queries" at bounding box center [337, 70] width 58 height 25
